Goal: Task Accomplishment & Management: Use online tool/utility

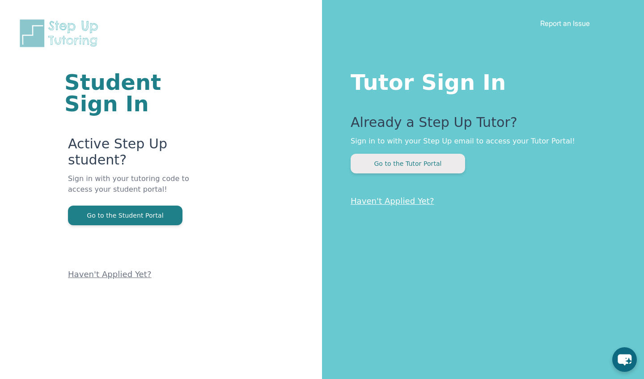
click at [409, 163] on button "Go to the Tutor Portal" at bounding box center [408, 164] width 115 height 20
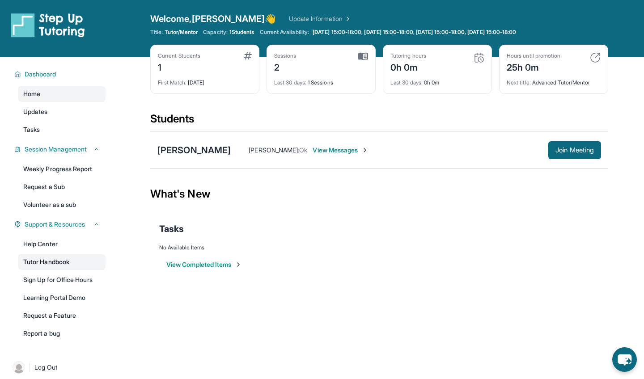
click at [63, 265] on link "Tutor Handbook" at bounding box center [62, 262] width 88 height 16
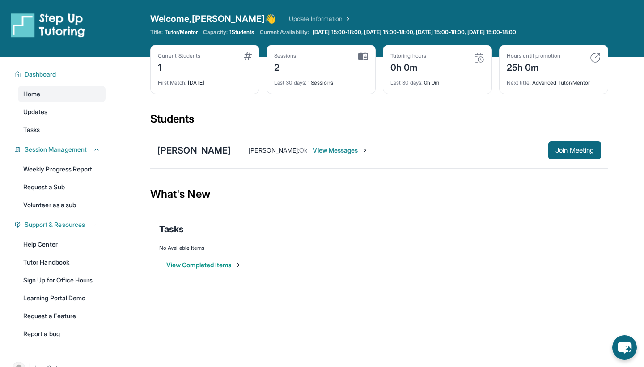
click at [249, 153] on span "Zhiqin Li :" at bounding box center [274, 150] width 51 height 8
click at [180, 152] on div "[PERSON_NAME]" at bounding box center [193, 150] width 73 height 13
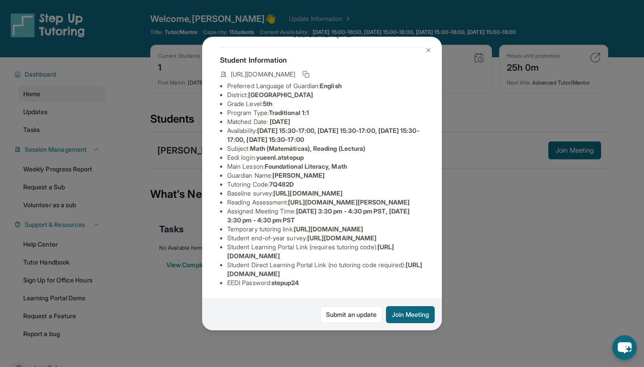
scroll to position [58, 1]
click at [424, 47] on button at bounding box center [429, 50] width 18 height 18
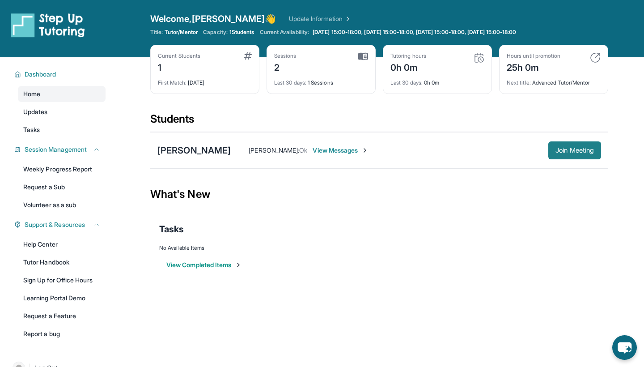
click at [557, 149] on span "Join Meeting" at bounding box center [575, 150] width 38 height 5
click at [313, 149] on span "View Messages" at bounding box center [341, 150] width 56 height 9
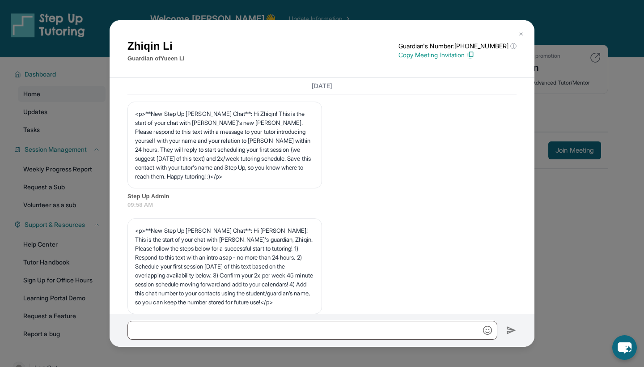
scroll to position [2006, 0]
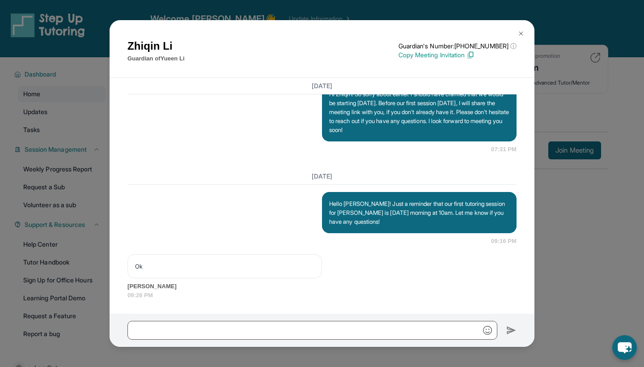
click at [475, 54] on img at bounding box center [471, 55] width 8 height 8
click at [519, 35] on img at bounding box center [521, 33] width 7 height 7
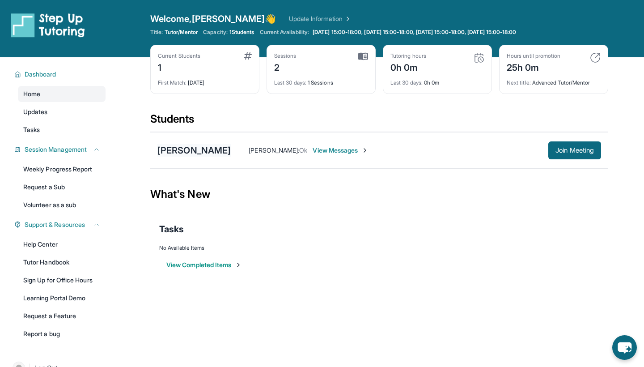
click at [181, 151] on div "[PERSON_NAME]" at bounding box center [193, 150] width 73 height 13
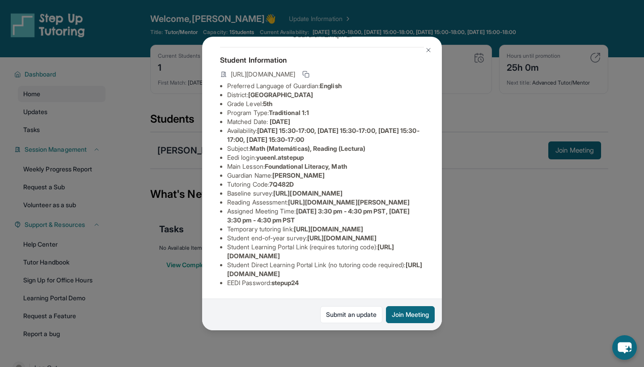
scroll to position [136, 0]
click at [430, 49] on img at bounding box center [428, 50] width 7 height 7
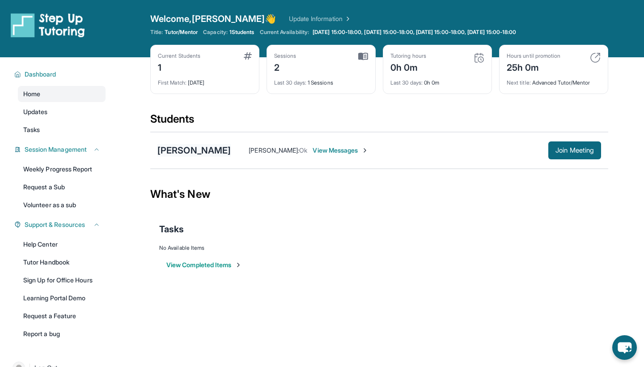
click at [181, 150] on div "[PERSON_NAME]" at bounding box center [193, 150] width 73 height 13
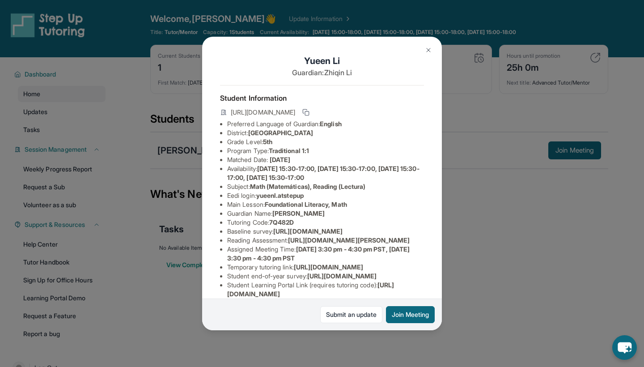
click at [429, 55] on button at bounding box center [429, 50] width 18 height 18
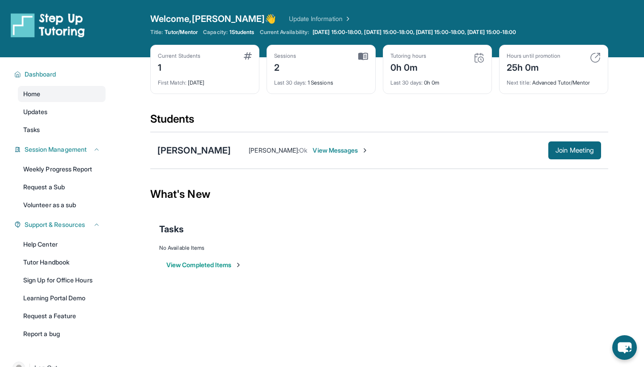
click at [313, 152] on span "View Messages" at bounding box center [341, 150] width 56 height 9
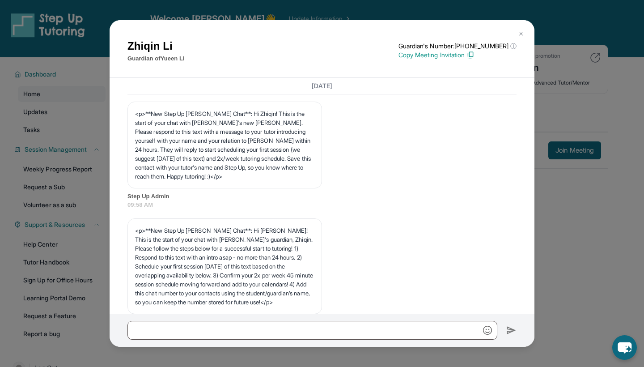
scroll to position [2006, 0]
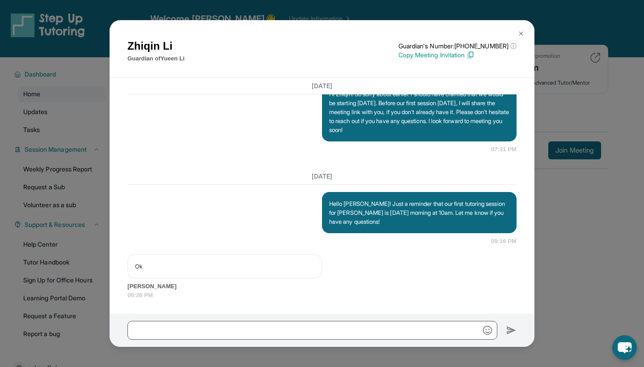
click at [475, 56] on img at bounding box center [471, 55] width 8 height 8
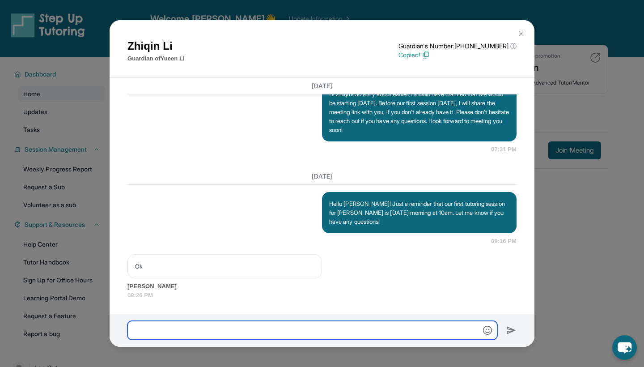
click at [223, 333] on input "text" at bounding box center [313, 330] width 370 height 19
paste input "**********"
type input "**********"
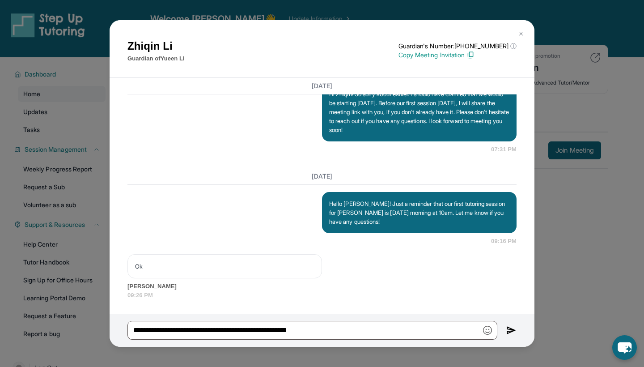
click at [510, 331] on img at bounding box center [511, 330] width 10 height 11
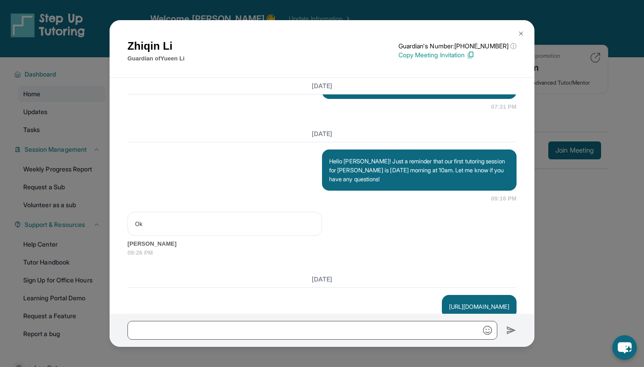
scroll to position [2079, 0]
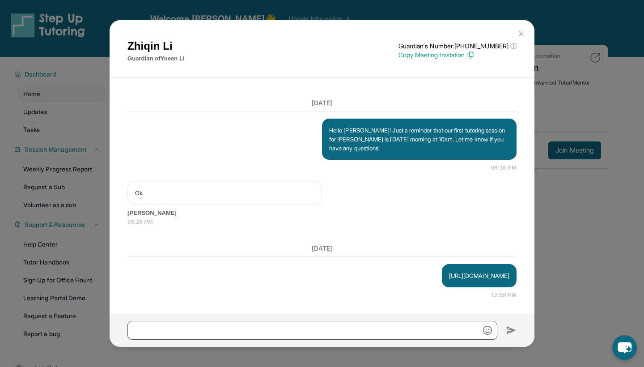
click at [520, 36] on img at bounding box center [521, 33] width 7 height 7
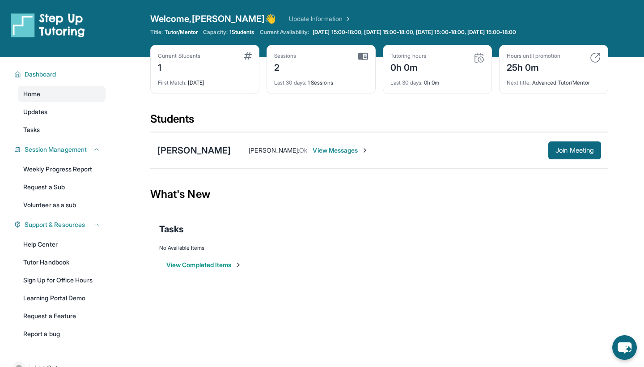
click at [313, 150] on span "View Messages" at bounding box center [341, 150] width 56 height 9
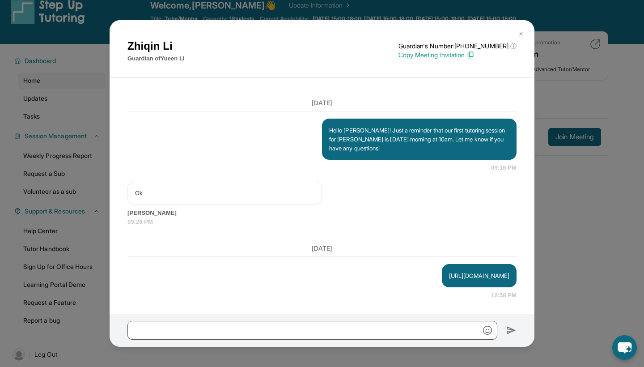
scroll to position [15, 0]
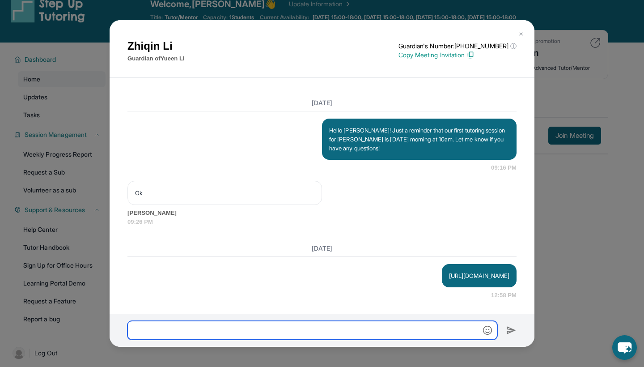
click at [253, 330] on input "text" at bounding box center [313, 330] width 370 height 19
type input "*"
click at [136, 331] on input "**********" at bounding box center [313, 330] width 370 height 19
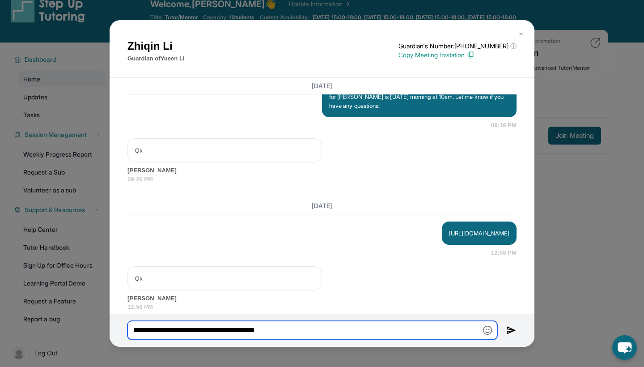
scroll to position [2133, 0]
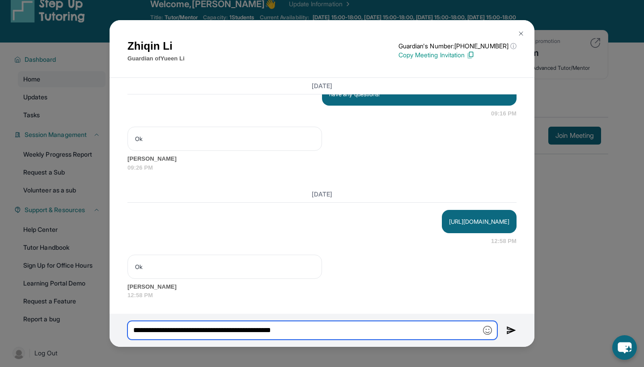
click at [305, 334] on input "**********" at bounding box center [313, 330] width 370 height 19
type input "**********"
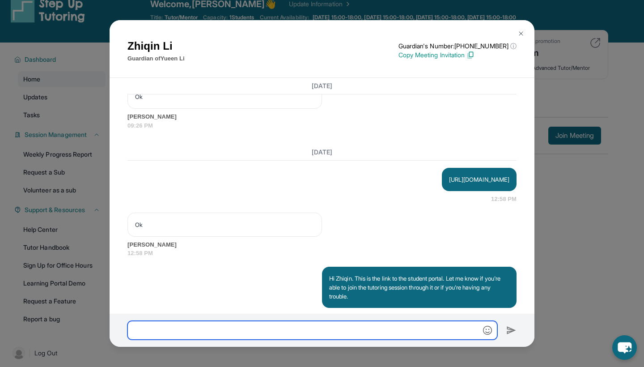
scroll to position [2195, 0]
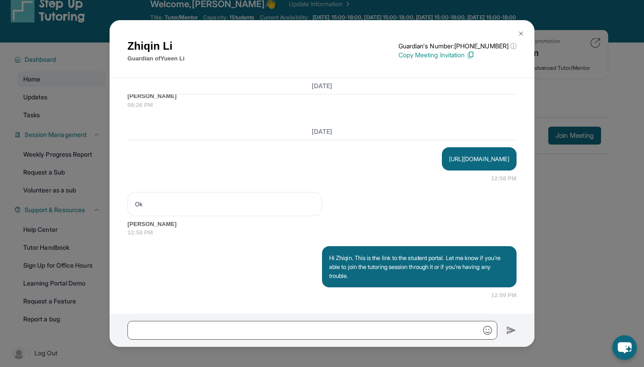
click at [521, 31] on img at bounding box center [521, 33] width 7 height 7
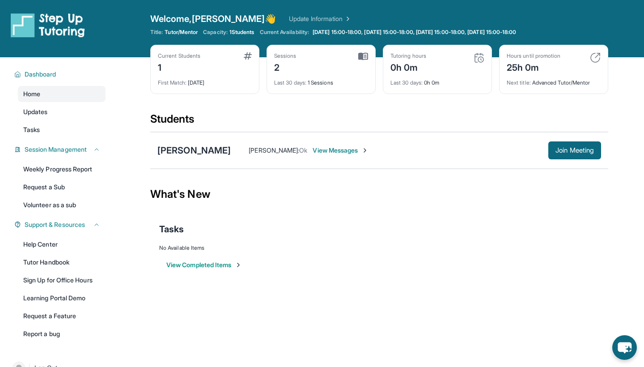
scroll to position [0, 0]
click at [425, 72] on div "0h 0m" at bounding box center [409, 67] width 36 height 14
click at [482, 60] on img at bounding box center [479, 57] width 11 height 11
click at [388, 151] on span "View Messages" at bounding box center [416, 150] width 56 height 9
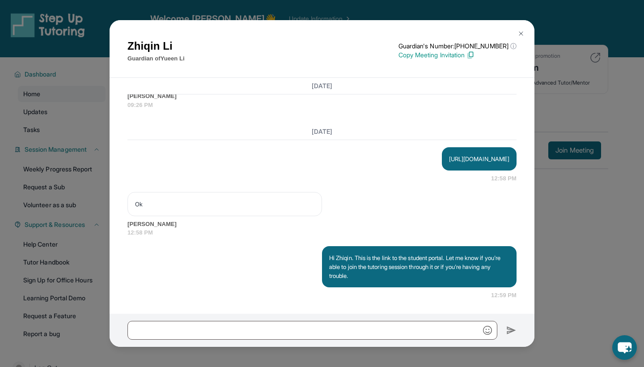
scroll to position [2195, 0]
click at [524, 35] on img at bounding box center [521, 33] width 7 height 7
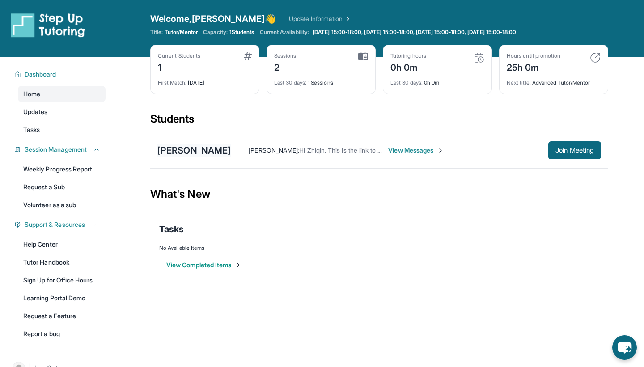
click at [171, 152] on div "[PERSON_NAME]" at bounding box center [193, 150] width 73 height 13
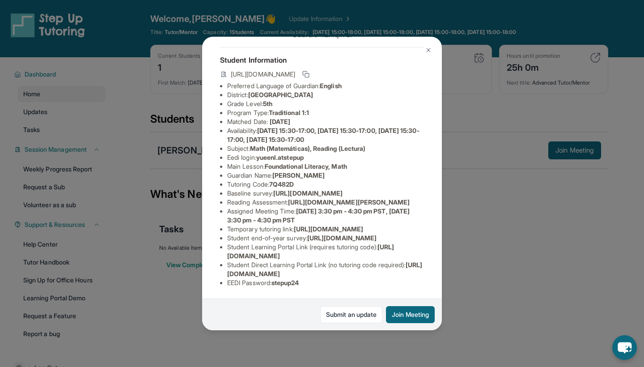
scroll to position [117, 298]
copy li "[URL][DOMAIN_NAME]"
drag, startPoint x: 227, startPoint y: 122, endPoint x: 398, endPoint y: 143, distance: 172.6
click at [398, 143] on div "[PERSON_NAME] Guardian: [PERSON_NAME] Student Information [URL][DOMAIN_NAME] Pr…" at bounding box center [322, 184] width 240 height 294
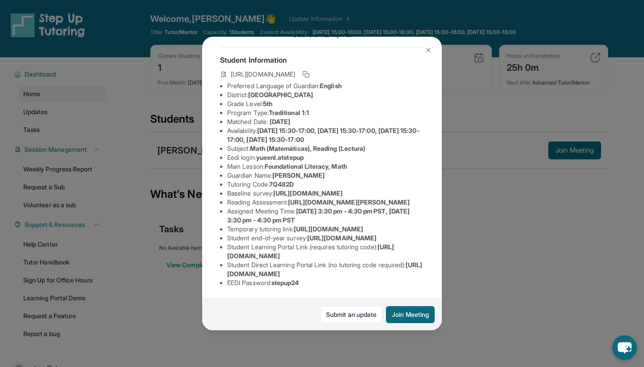
copy li "[URL][DOMAIN_NAME]"
click at [430, 50] on img at bounding box center [428, 50] width 7 height 7
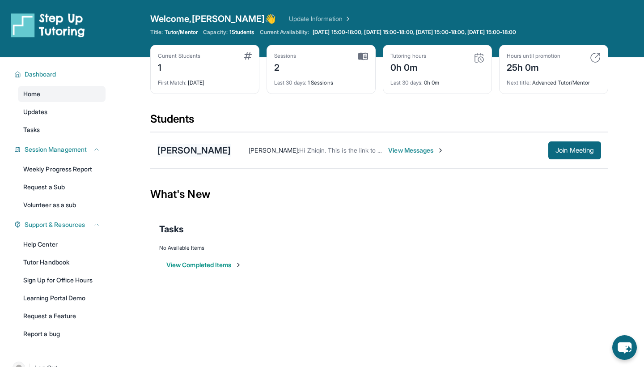
click at [188, 152] on div "[PERSON_NAME]" at bounding box center [193, 150] width 73 height 13
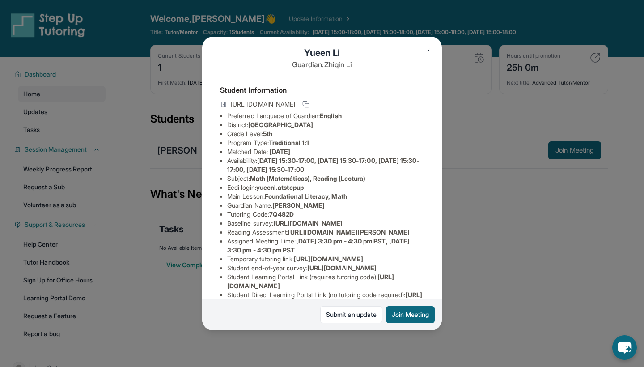
scroll to position [11, 0]
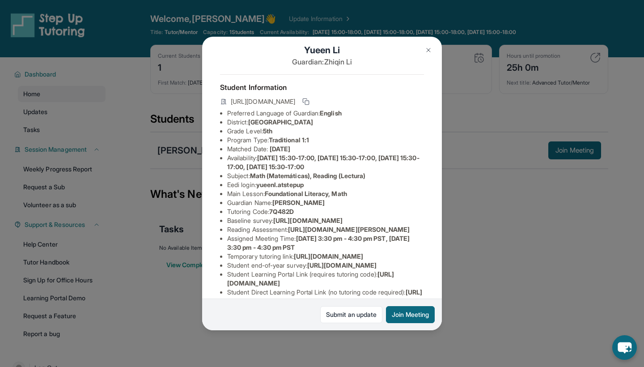
drag, startPoint x: 227, startPoint y: 230, endPoint x: 436, endPoint y: 246, distance: 209.1
click at [343, 224] on span "[URL][DOMAIN_NAME]" at bounding box center [307, 221] width 69 height 8
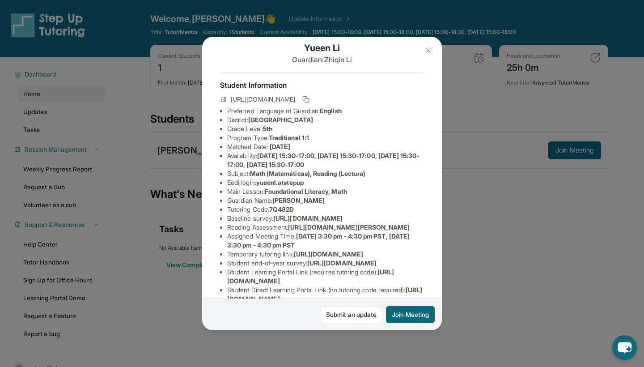
scroll to position [13, 0]
copy li "[URL][DOMAIN_NAME]"
drag, startPoint x: 377, startPoint y: 243, endPoint x: 227, endPoint y: 224, distance: 151.2
click at [227, 224] on ul "Preferred Language of Guardian: English District: [GEOGRAPHIC_DATA] District Gr…" at bounding box center [322, 209] width 204 height 206
click at [428, 44] on button at bounding box center [429, 50] width 18 height 18
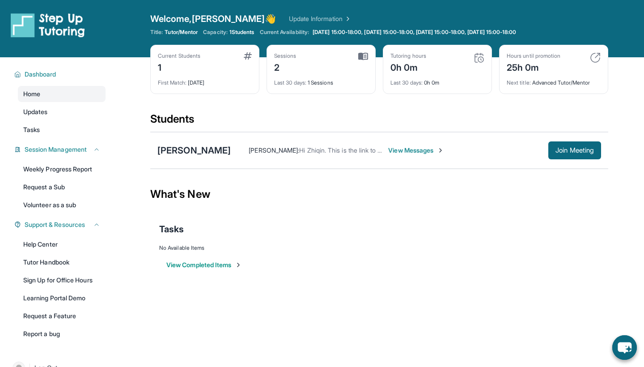
click at [425, 87] on div "Tutoring hours 0h 0m Last 30 days : 0h 0m" at bounding box center [437, 69] width 109 height 49
click at [477, 59] on img at bounding box center [479, 57] width 11 height 11
click at [412, 67] on div "0h 0m" at bounding box center [409, 67] width 36 height 14
click at [388, 148] on span "View Messages" at bounding box center [416, 150] width 56 height 9
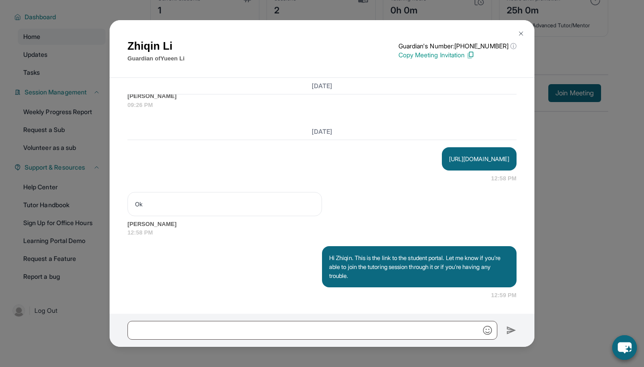
scroll to position [57, 0]
click at [522, 32] on img at bounding box center [521, 33] width 7 height 7
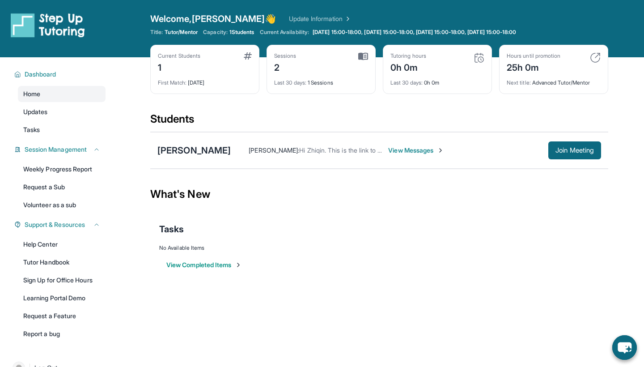
scroll to position [0, 0]
click at [480, 60] on img at bounding box center [479, 57] width 11 height 11
click at [388, 149] on span "View Messages" at bounding box center [416, 150] width 56 height 9
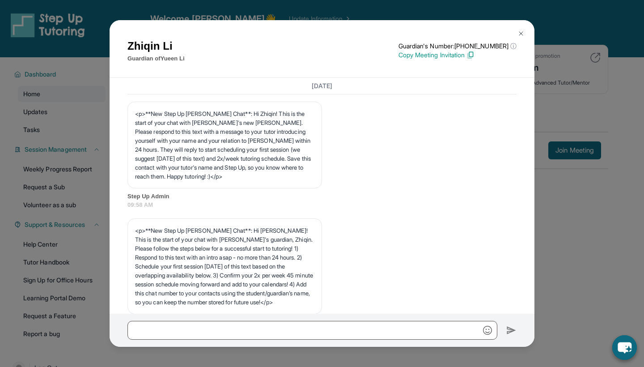
scroll to position [2195, 0]
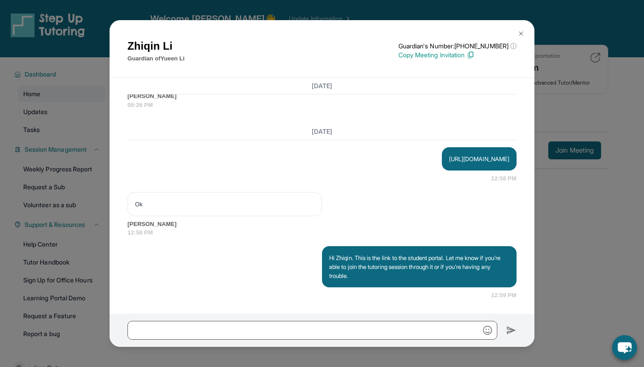
click at [520, 34] on img at bounding box center [521, 33] width 7 height 7
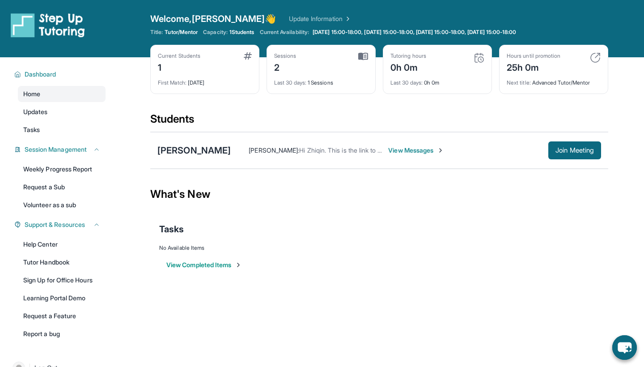
scroll to position [0, 0]
